Goal: Task Accomplishment & Management: Manage account settings

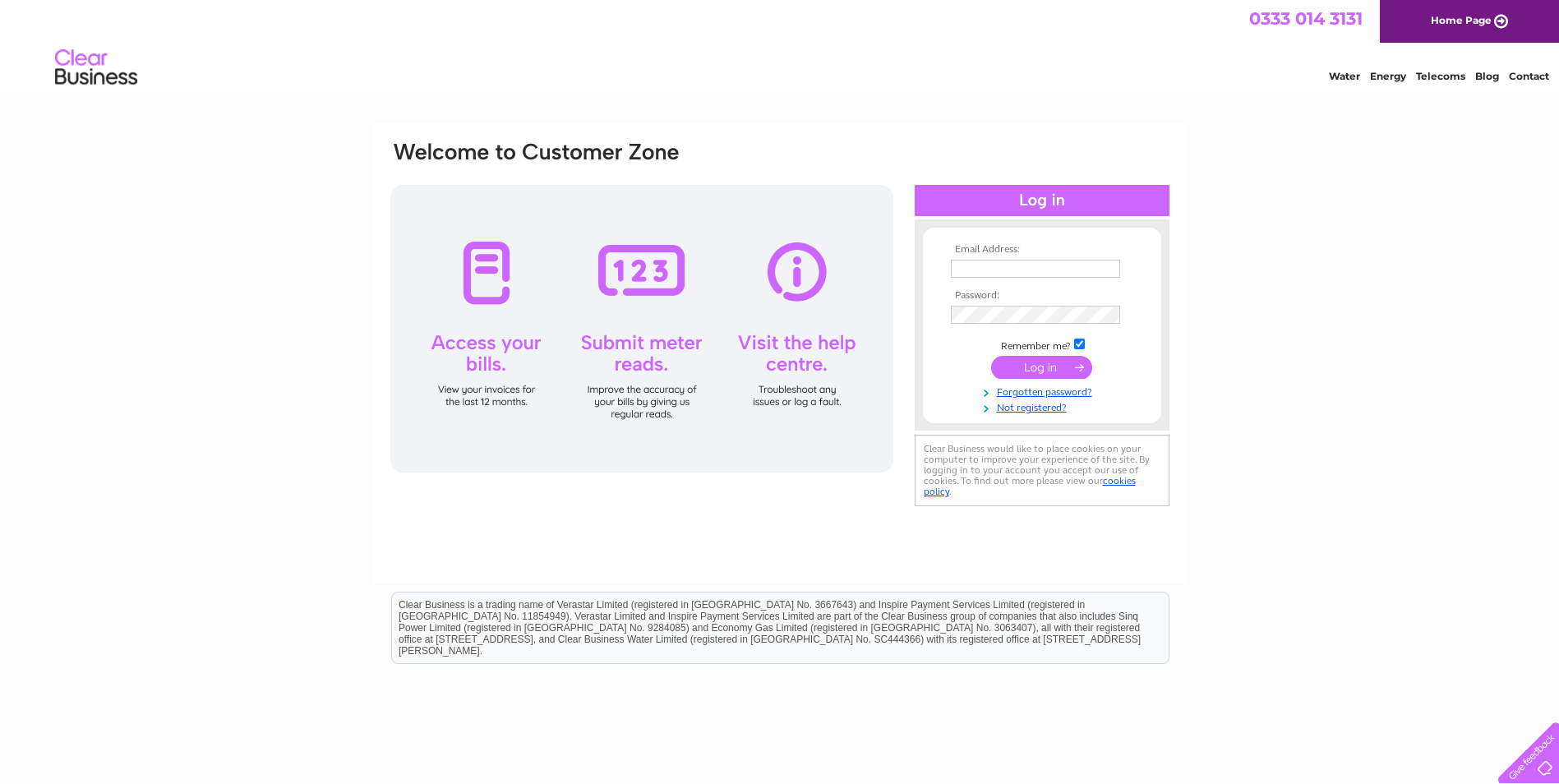
type input "accounts@doorfix.co.uk"
click at [1056, 372] on input "submit" at bounding box center [1041, 366] width 101 height 23
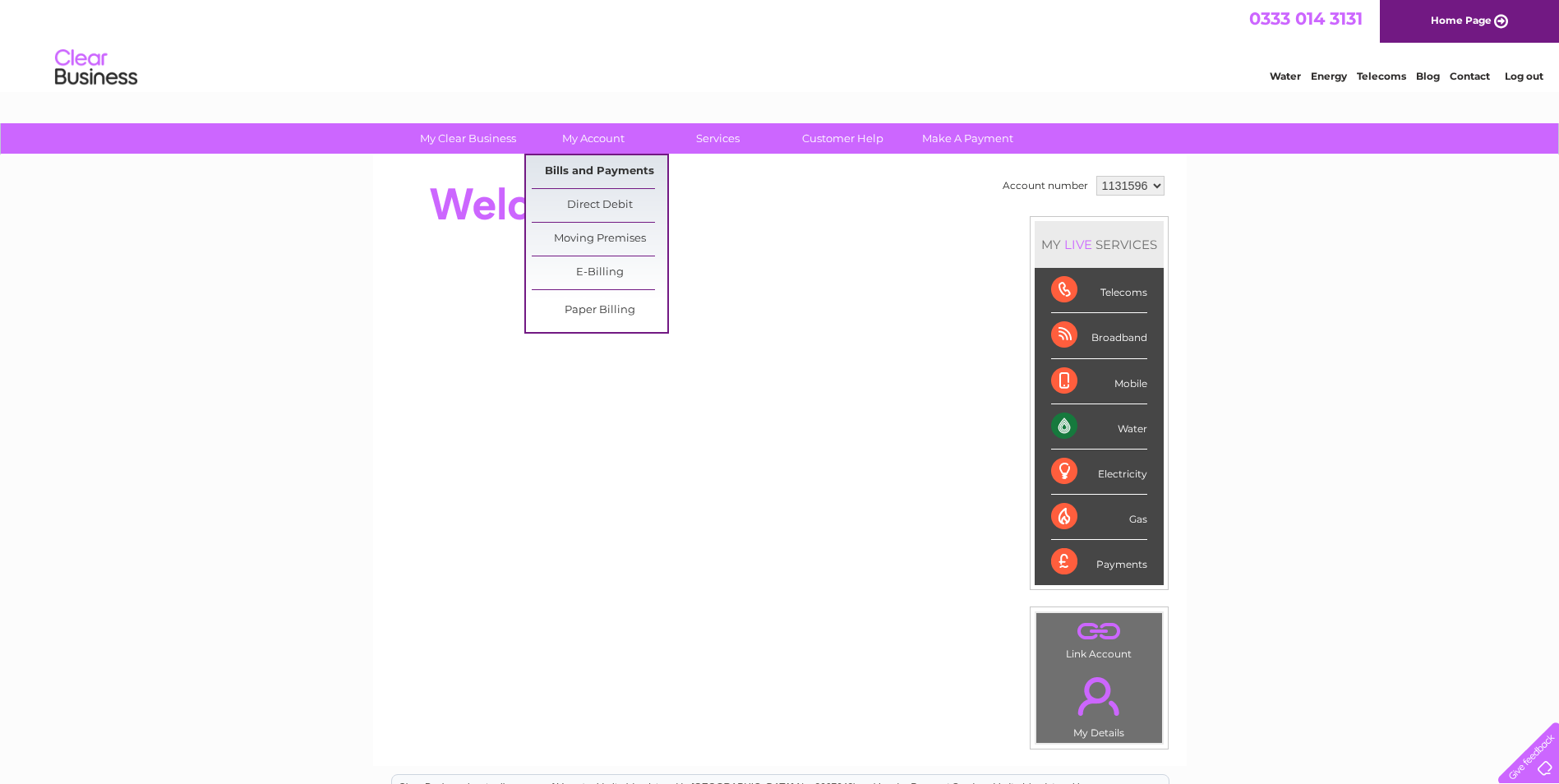
click at [590, 162] on link "Bills and Payments" at bounding box center [599, 171] width 135 height 32
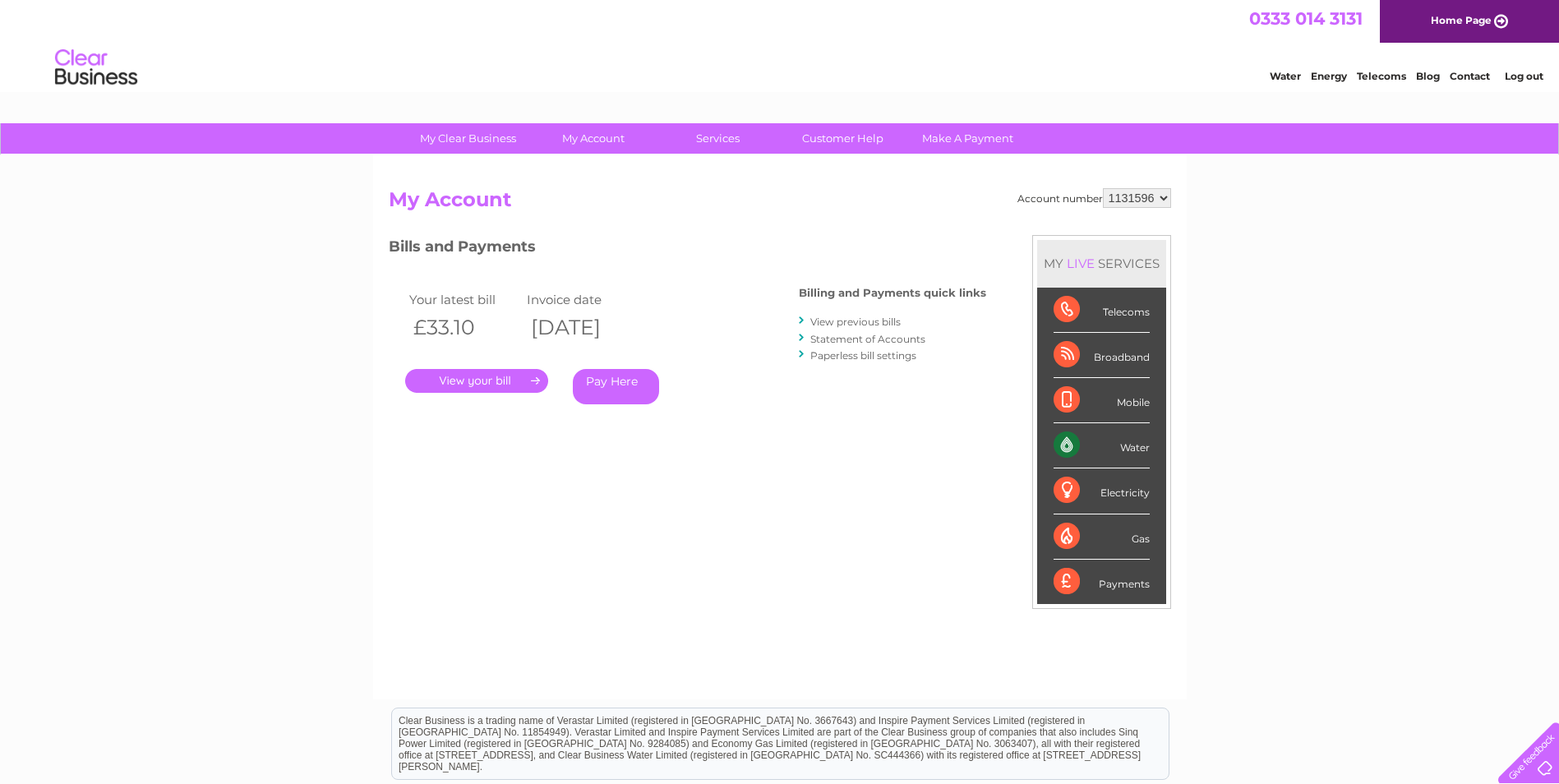
click at [482, 380] on link "." at bounding box center [476, 381] width 143 height 23
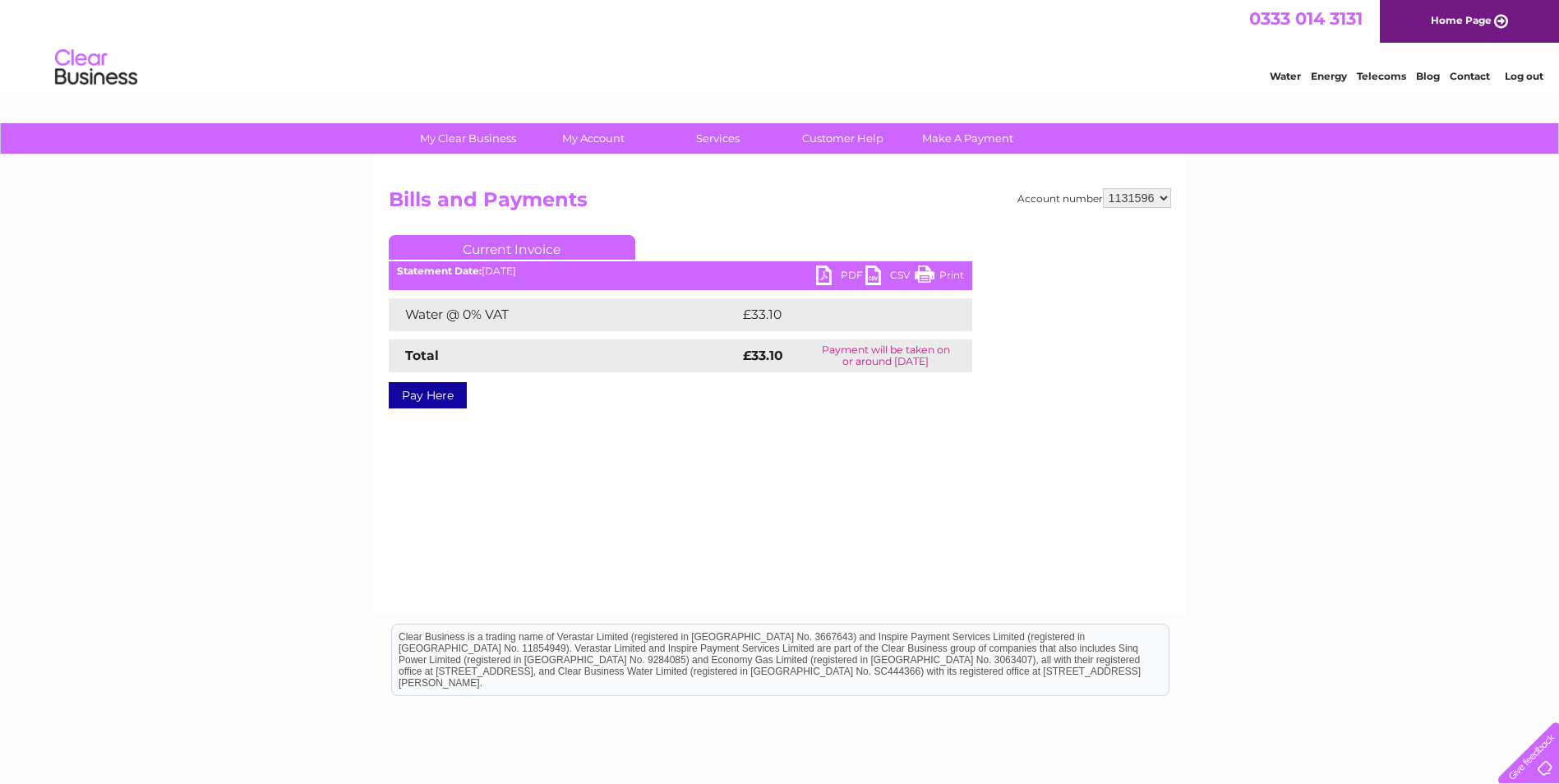
click at [848, 278] on link "PDF" at bounding box center [840, 277] width 50 height 23
